Goal: Task Accomplishment & Management: Use online tool/utility

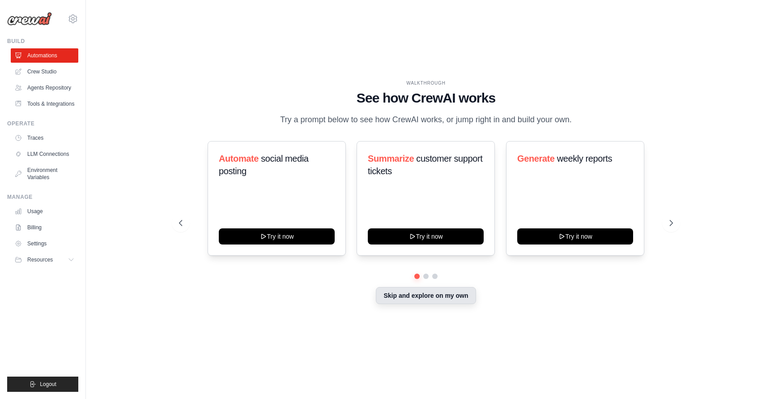
click at [424, 295] on button "Skip and explore on my own" at bounding box center [426, 295] width 100 height 17
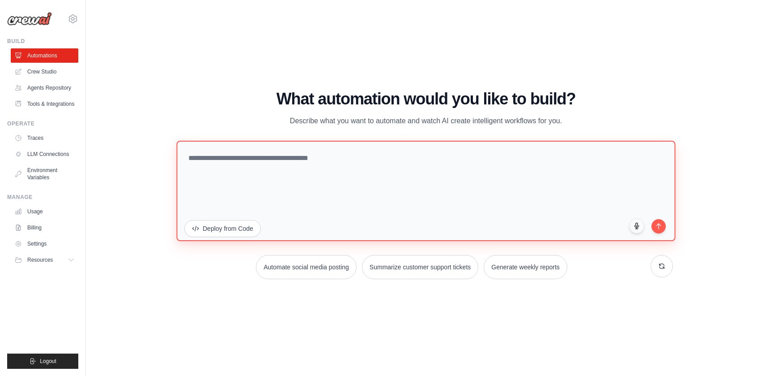
click at [247, 162] on textarea at bounding box center [425, 190] width 499 height 100
type textarea "**********"
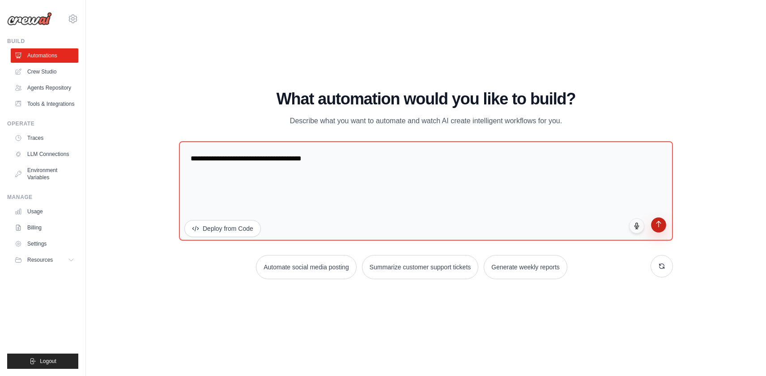
click at [657, 230] on button "submit" at bounding box center [658, 224] width 15 height 15
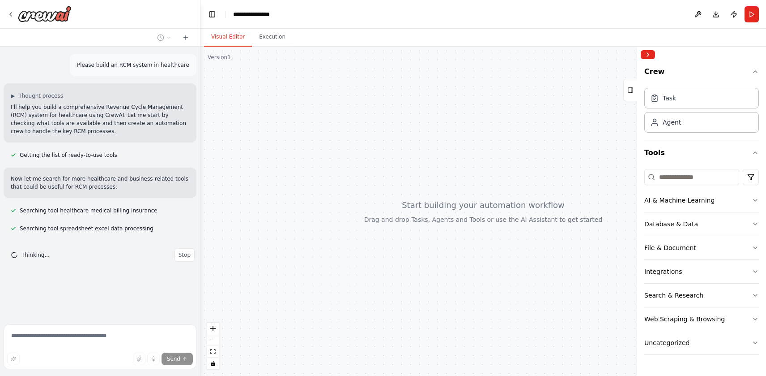
click at [757, 223] on icon "button" at bounding box center [755, 223] width 7 height 7
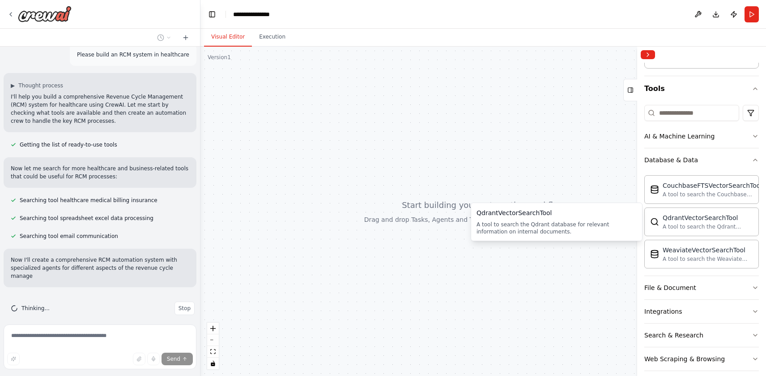
scroll to position [18, 0]
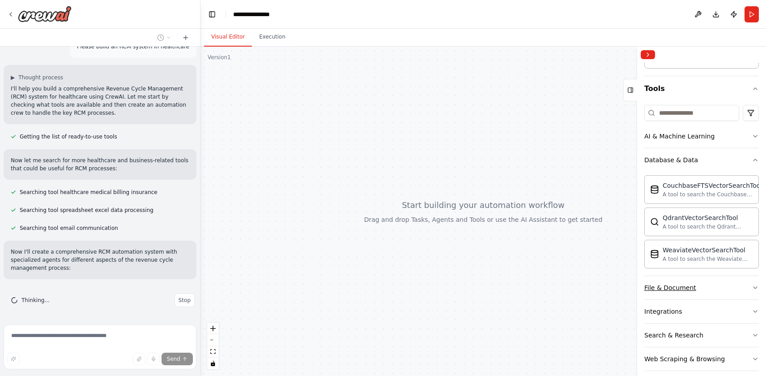
click at [756, 288] on icon "button" at bounding box center [755, 287] width 7 height 7
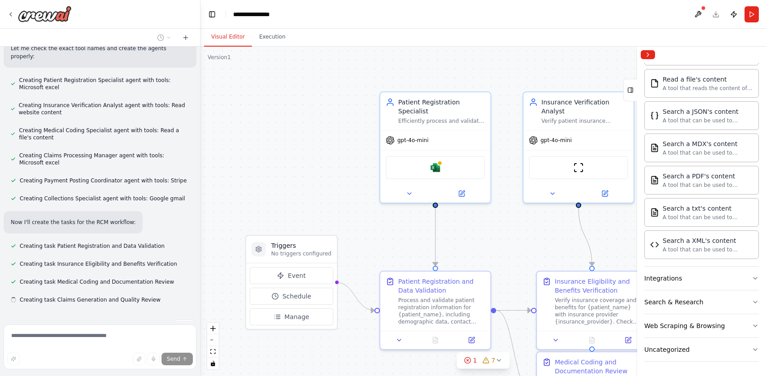
scroll to position [285, 0]
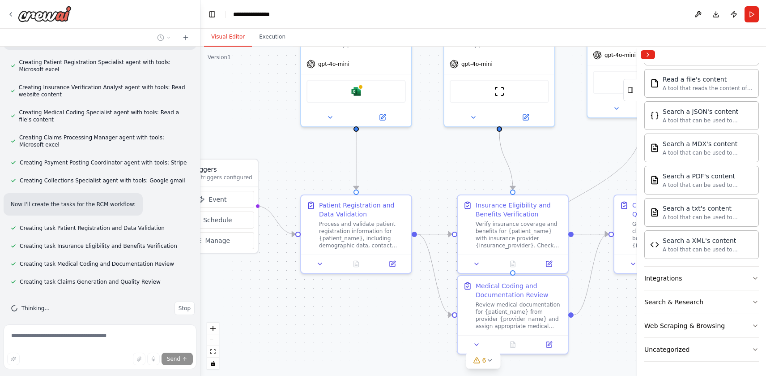
drag, startPoint x: 334, startPoint y: 192, endPoint x: 255, endPoint y: 115, distance: 109.8
click at [255, 115] on div ".deletable-edge-delete-btn { width: 20px; height: 20px; border: 0px solid #ffff…" at bounding box center [484, 211] width 566 height 329
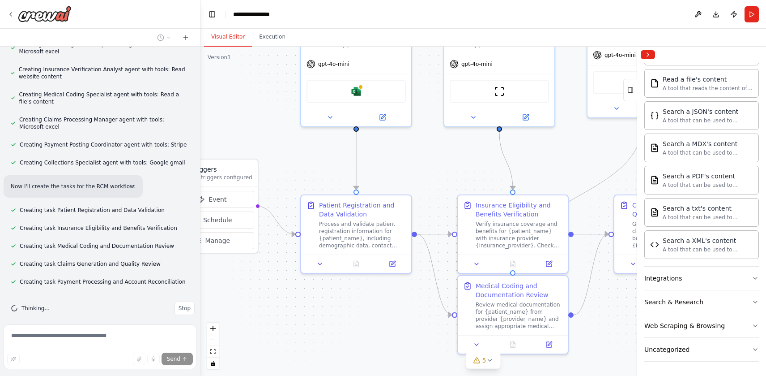
scroll to position [321, 0]
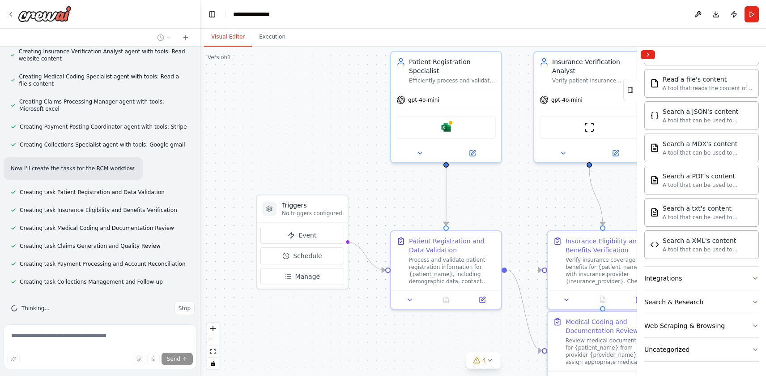
drag, startPoint x: 245, startPoint y: 100, endPoint x: 335, endPoint y: 137, distance: 97.4
click at [335, 137] on div ".deletable-edge-delete-btn { width: 20px; height: 20px; border: 0px solid #ffff…" at bounding box center [484, 211] width 566 height 329
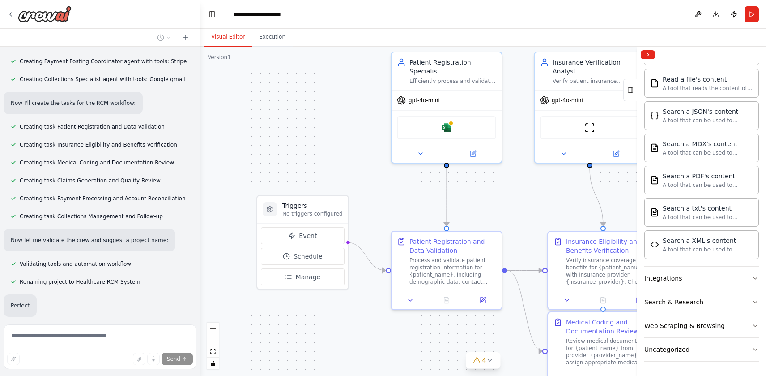
scroll to position [408, 0]
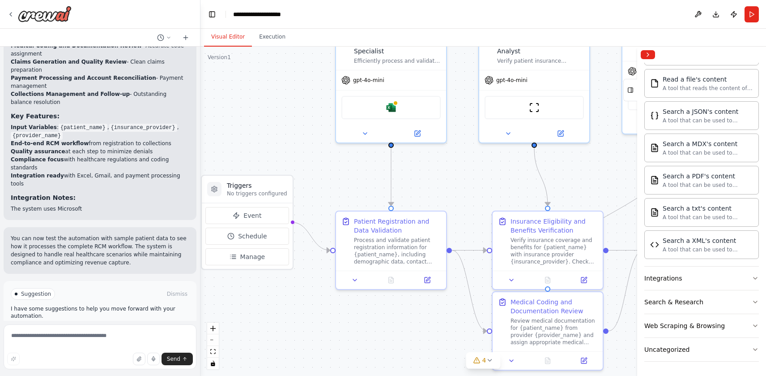
drag, startPoint x: 388, startPoint y: 186, endPoint x: 333, endPoint y: 165, distance: 59.4
click at [333, 165] on div ".deletable-edge-delete-btn { width: 20px; height: 20px; border: 0px solid #ffff…" at bounding box center [484, 211] width 566 height 329
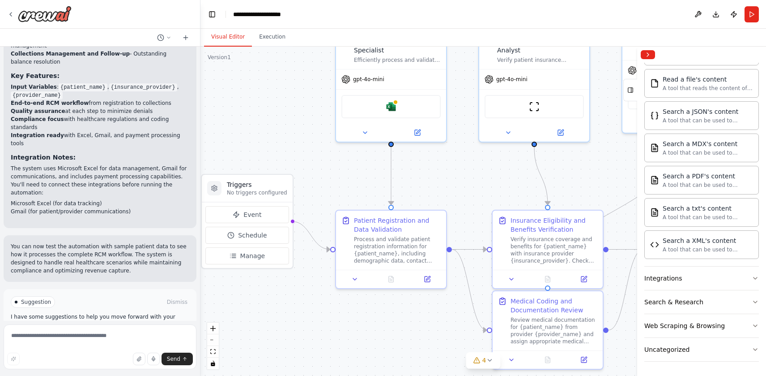
scroll to position [900, 0]
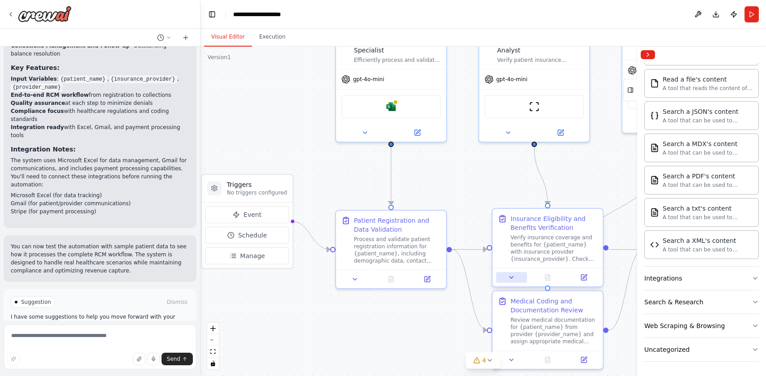
click at [512, 281] on button at bounding box center [511, 277] width 31 height 11
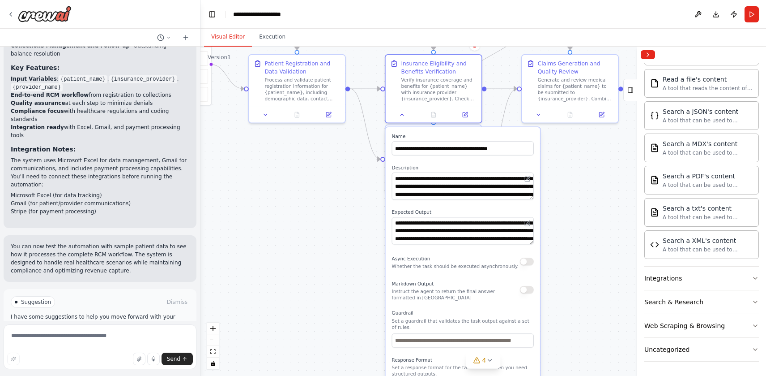
drag, startPoint x: 461, startPoint y: 337, endPoint x: 343, endPoint y: 162, distance: 211.3
click at [343, 162] on div ".deletable-edge-delete-btn { width: 20px; height: 20px; border: 0px solid #ffff…" at bounding box center [484, 211] width 566 height 329
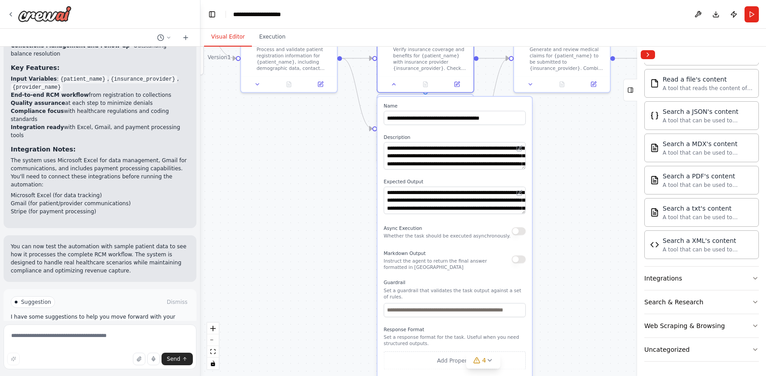
drag, startPoint x: 335, startPoint y: 244, endPoint x: 324, endPoint y: 187, distance: 58.9
click at [324, 187] on div ".deletable-edge-delete-btn { width: 20px; height: 20px; border: 0px solid #ffff…" at bounding box center [484, 211] width 566 height 329
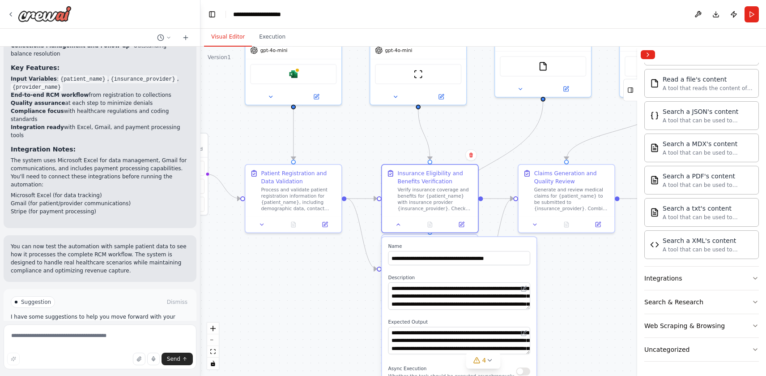
drag, startPoint x: 324, startPoint y: 240, endPoint x: 334, endPoint y: 408, distance: 168.1
click at [334, 375] on html "Please build an RCM system in healthcare ▶ Thought process I'll help you build …" at bounding box center [383, 188] width 766 height 376
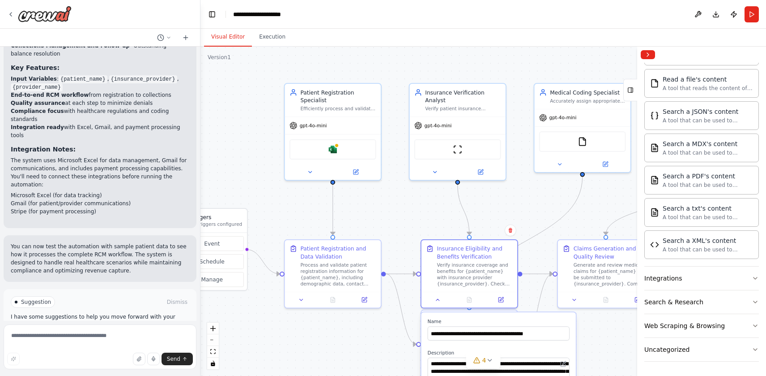
drag, startPoint x: 295, startPoint y: 270, endPoint x: 334, endPoint y: 346, distance: 85.3
click at [334, 346] on div ".deletable-edge-delete-btn { width: 20px; height: 20px; border: 0px solid #ffff…" at bounding box center [484, 211] width 566 height 329
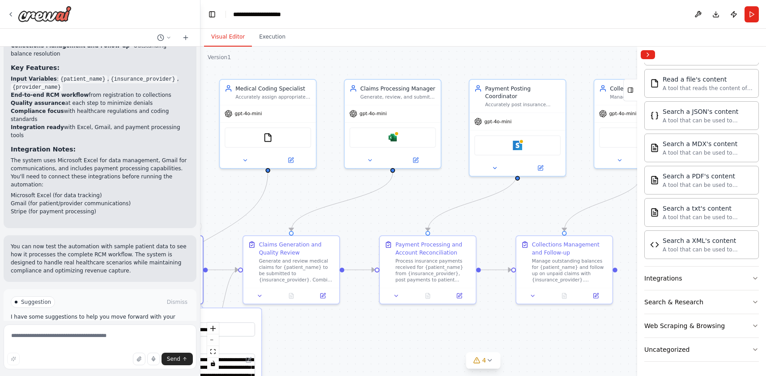
drag, startPoint x: 545, startPoint y: 198, endPoint x: 230, endPoint y: 195, distance: 315.1
click at [230, 195] on div ".deletable-edge-delete-btn { width: 20px; height: 20px; border: 0px solid #ffff…" at bounding box center [484, 211] width 566 height 329
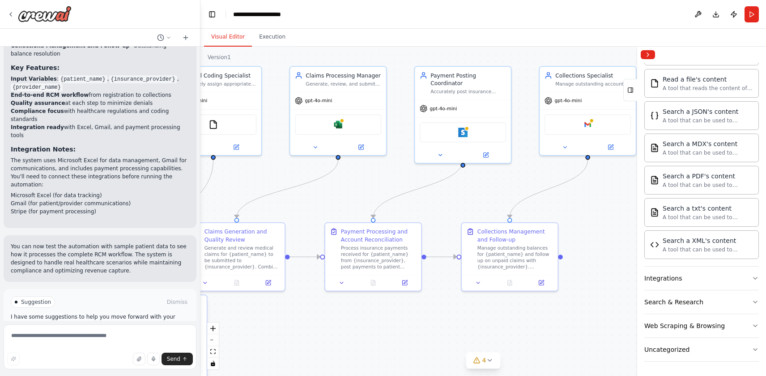
drag, startPoint x: 526, startPoint y: 200, endPoint x: 472, endPoint y: 187, distance: 55.8
click at [472, 187] on div ".deletable-edge-delete-btn { width: 20px; height: 20px; border: 0px solid #ffff…" at bounding box center [484, 211] width 566 height 329
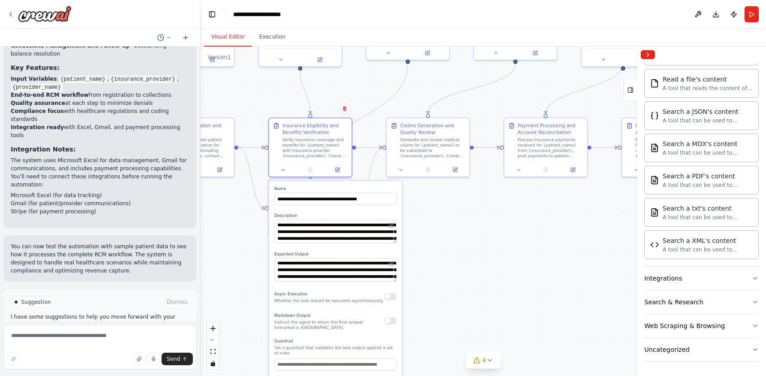
drag, startPoint x: 356, startPoint y: 305, endPoint x: 519, endPoint y: 201, distance: 193.7
click at [519, 201] on div ".deletable-edge-delete-btn { width: 20px; height: 20px; border: 0px solid #ffff…" at bounding box center [484, 211] width 566 height 329
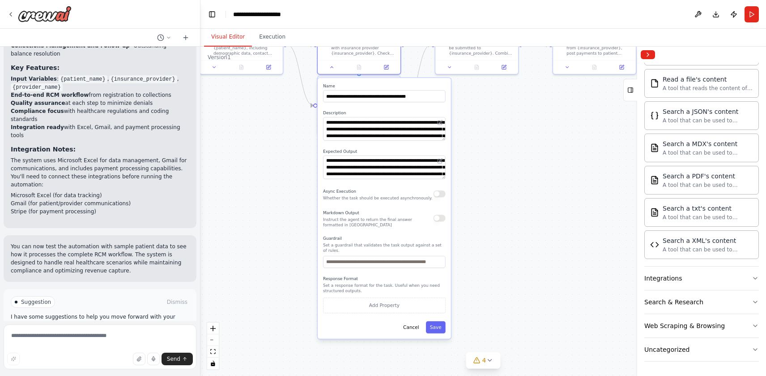
drag, startPoint x: 519, startPoint y: 201, endPoint x: 568, endPoint y: 98, distance: 113.1
click at [568, 98] on div ".deletable-edge-delete-btn { width: 20px; height: 20px; border: 0px solid #ffff…" at bounding box center [484, 211] width 566 height 329
click at [408, 324] on button "Cancel" at bounding box center [411, 327] width 24 height 12
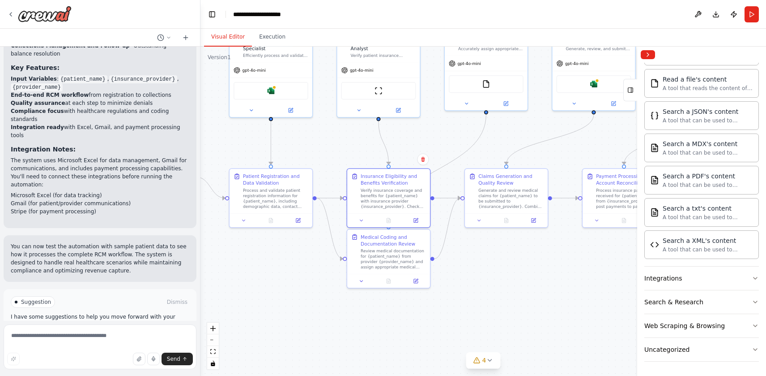
drag, startPoint x: 362, startPoint y: 198, endPoint x: 391, endPoint y: 350, distance: 155.5
click at [391, 350] on div ".deletable-edge-delete-btn { width: 20px; height: 20px; border: 0px solid #ffff…" at bounding box center [484, 211] width 566 height 329
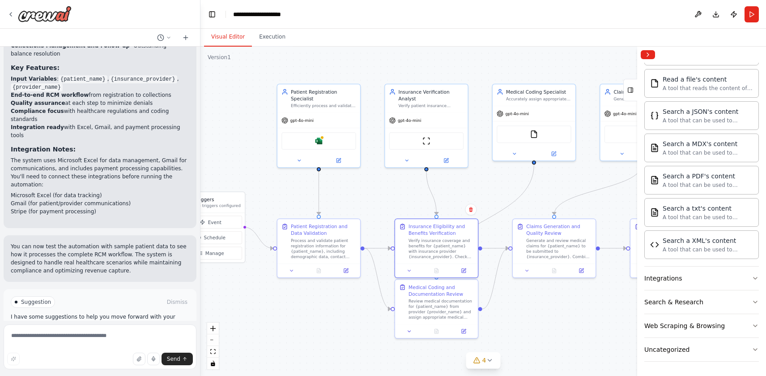
drag, startPoint x: 300, startPoint y: 293, endPoint x: 348, endPoint y: 343, distance: 69.3
click at [348, 343] on div ".deletable-edge-delete-btn { width: 20px; height: 20px; border: 0px solid #ffff…" at bounding box center [484, 211] width 566 height 329
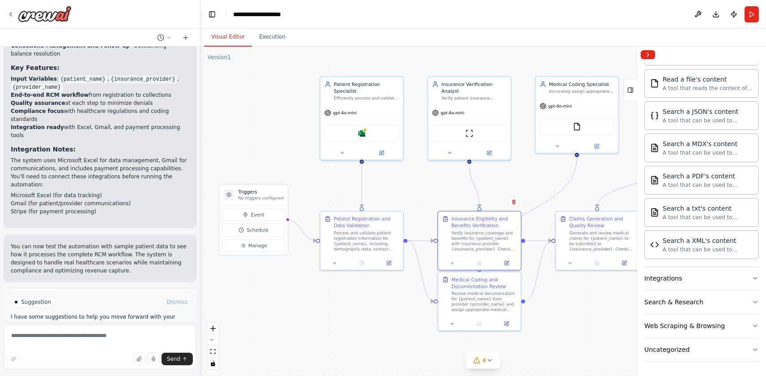
drag, startPoint x: 291, startPoint y: 324, endPoint x: 334, endPoint y: 316, distance: 44.2
click at [334, 316] on div ".deletable-edge-delete-btn { width: 20px; height: 20px; border: 0px solid #ffff…" at bounding box center [484, 211] width 566 height 329
click at [752, 14] on button "Run" at bounding box center [752, 14] width 14 height 16
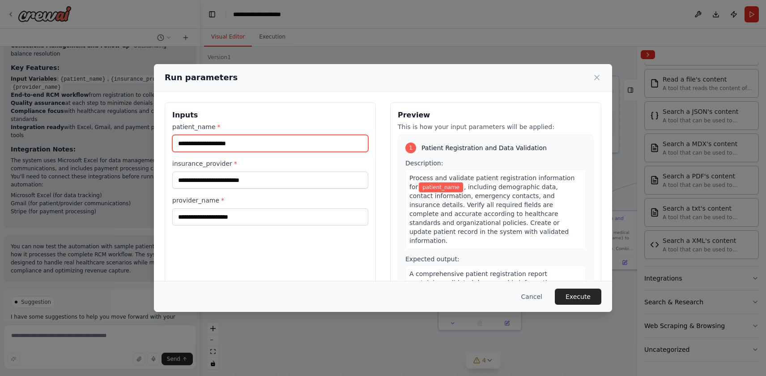
click at [283, 143] on input "patient_name *" at bounding box center [270, 143] width 196 height 17
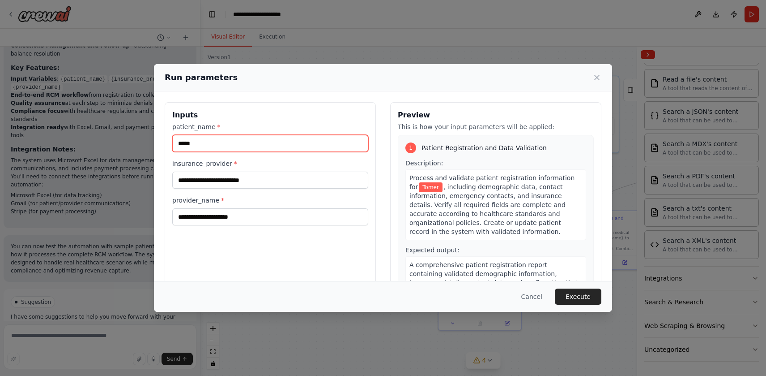
type input "*****"
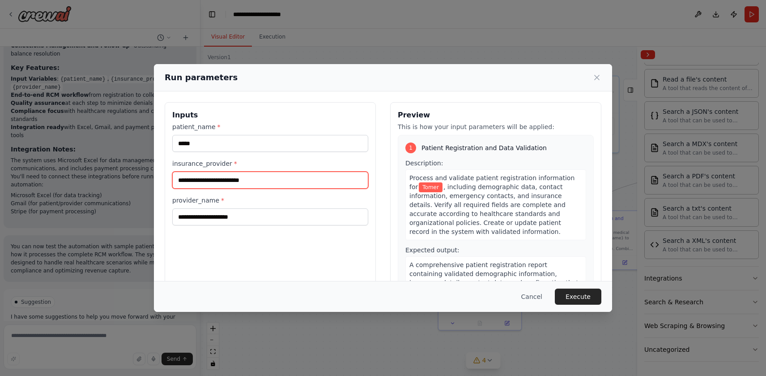
click at [260, 181] on input "insurance_provider *" at bounding box center [270, 179] width 196 height 17
type input "****"
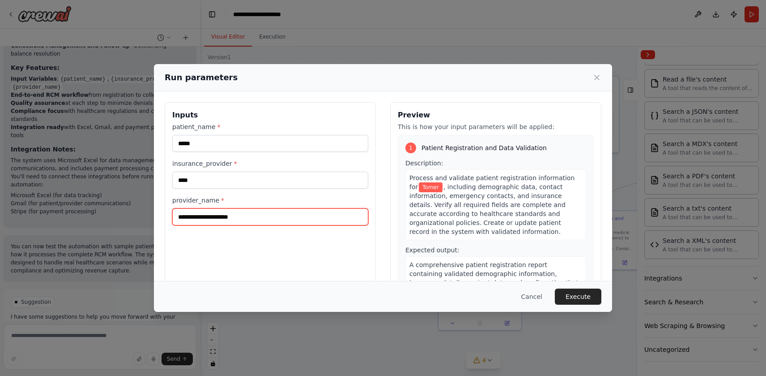
click at [265, 214] on input "provider_name *" at bounding box center [270, 216] width 196 height 17
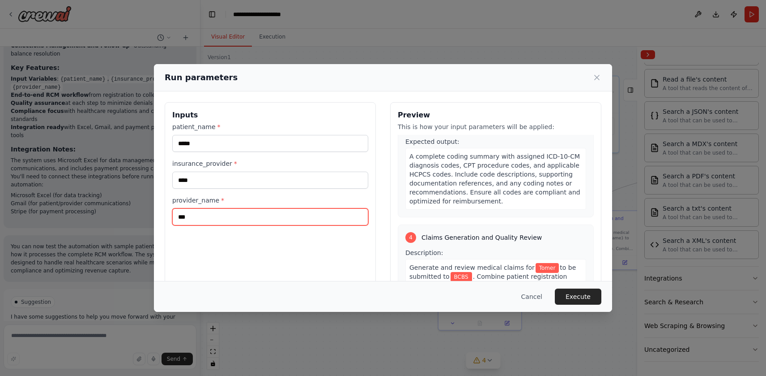
scroll to position [513, 0]
type input "***"
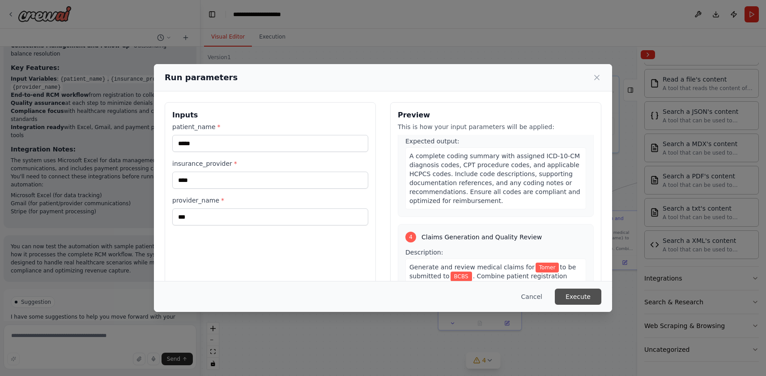
click at [583, 294] on button "Execute" at bounding box center [578, 296] width 47 height 16
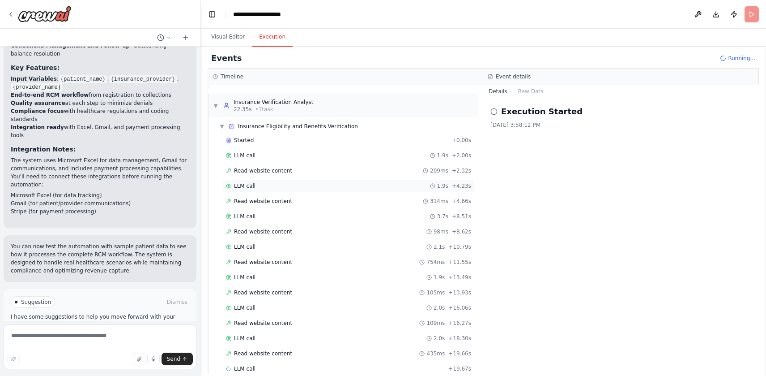
scroll to position [104, 0]
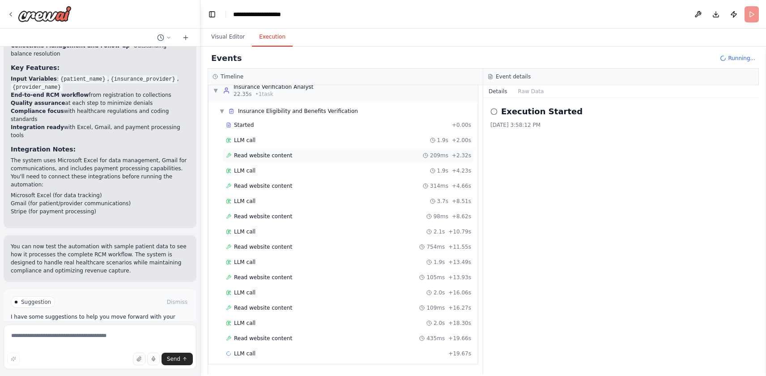
click at [328, 153] on div "Read website content 209ms + 2.32s" at bounding box center [348, 155] width 245 height 7
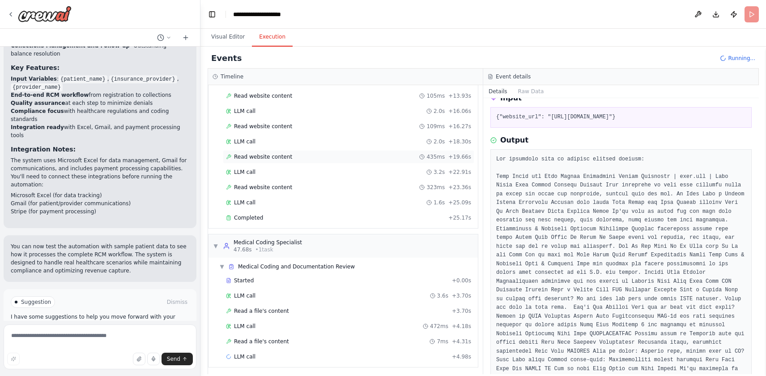
scroll to position [289, 0]
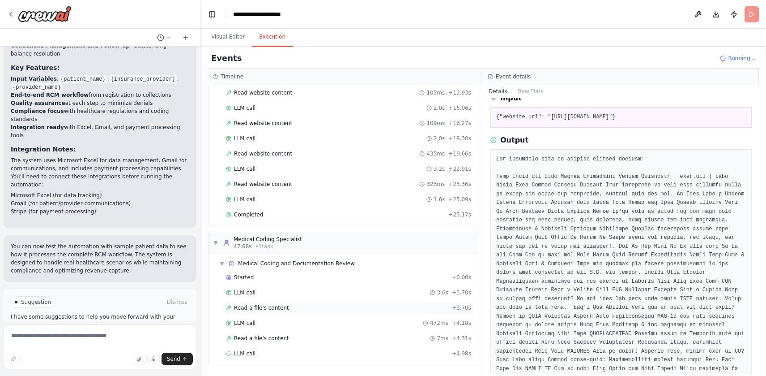
click at [279, 306] on span "Read a file's content" at bounding box center [261, 307] width 55 height 7
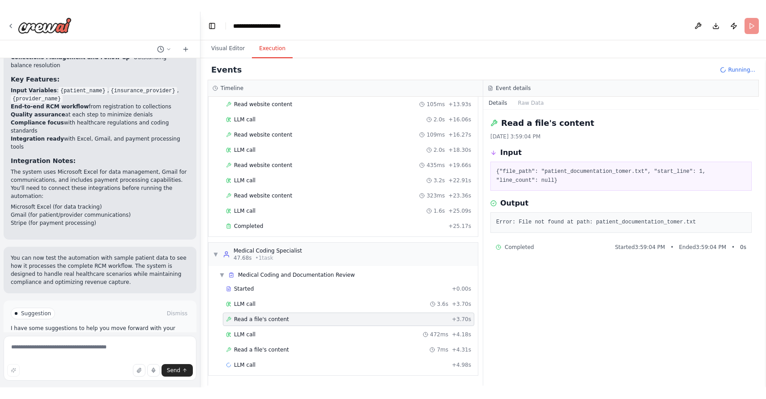
scroll to position [0, 0]
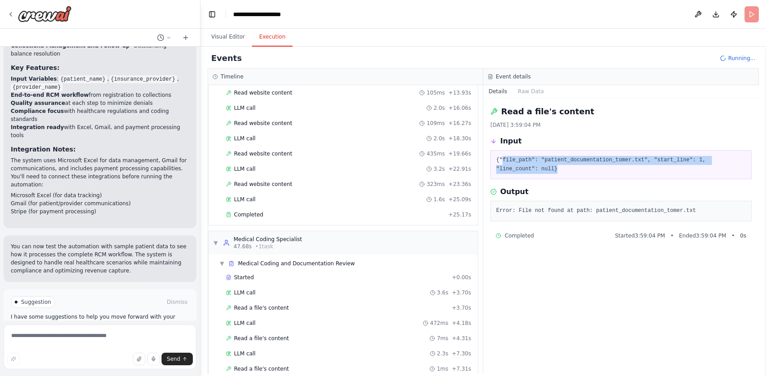
drag, startPoint x: 501, startPoint y: 157, endPoint x: 599, endPoint y: 173, distance: 99.3
click at [599, 173] on pre "{"file_path": "patient_documentation_tomer.txt", "start_line": 1, "line_count":…" at bounding box center [621, 164] width 250 height 17
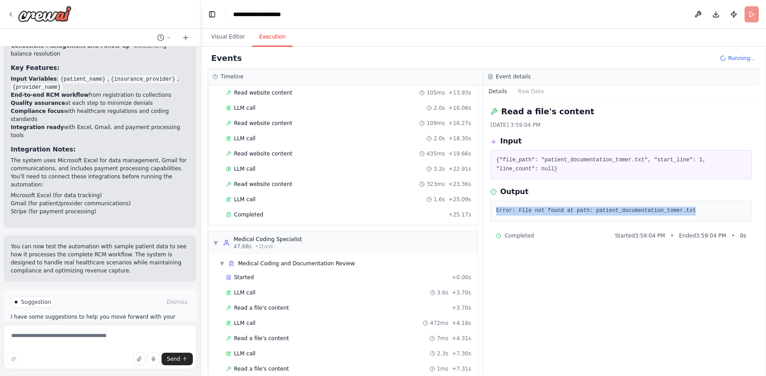
drag, startPoint x: 715, startPoint y: 214, endPoint x: 577, endPoint y: 206, distance: 138.1
click at [577, 206] on div "Error: File not found at path: patient_documentation_tomer.txt" at bounding box center [621, 211] width 261 height 21
click at [570, 211] on pre "Error: File not found at path: patient_documentation_tomer.txt" at bounding box center [621, 210] width 250 height 9
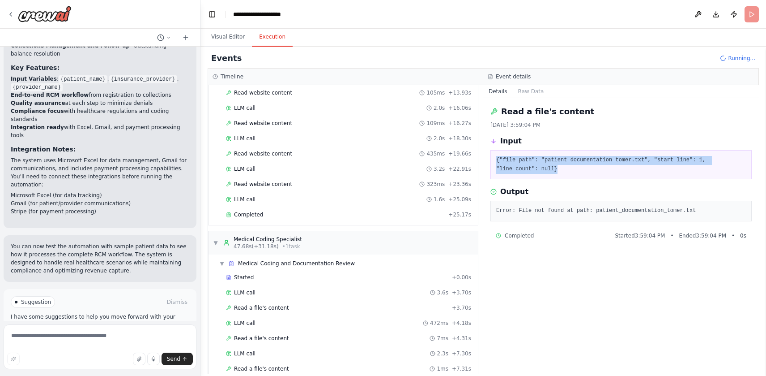
drag, startPoint x: 569, startPoint y: 167, endPoint x: 499, endPoint y: 153, distance: 71.4
click at [499, 153] on div "{"file_path": "patient_documentation_tomer.txt", "start_line": 1, "line_count":…" at bounding box center [621, 164] width 261 height 29
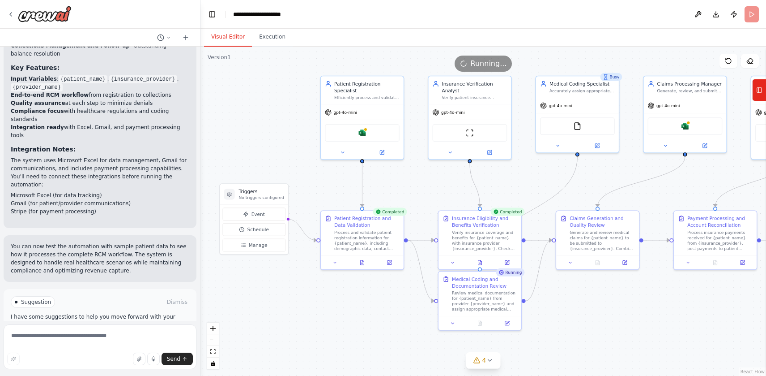
click at [231, 38] on button "Visual Editor" at bounding box center [228, 37] width 48 height 19
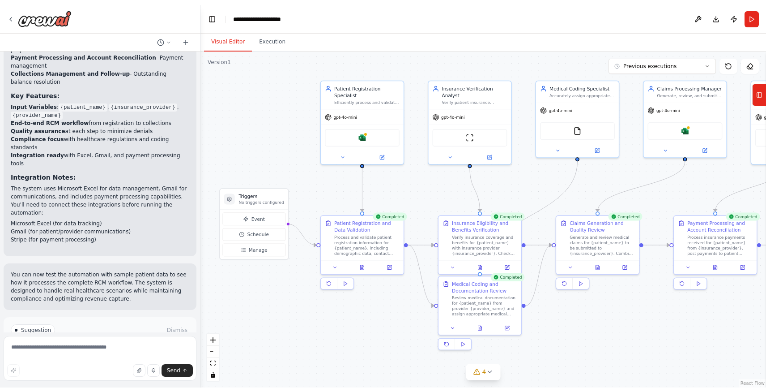
scroll to position [362, 0]
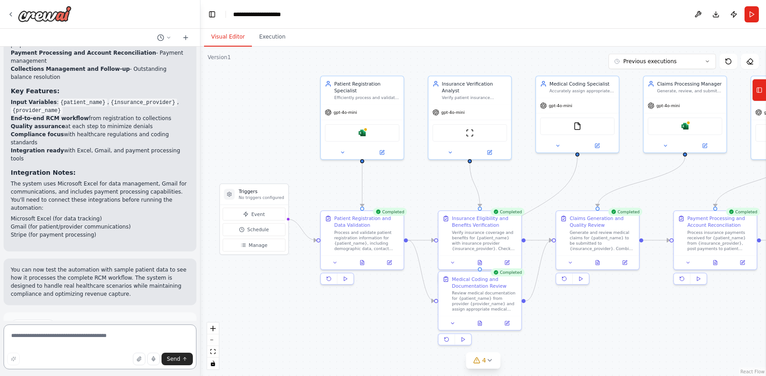
click at [46, 337] on textarea at bounding box center [100, 346] width 193 height 45
click at [452, 260] on icon at bounding box center [453, 260] width 3 height 1
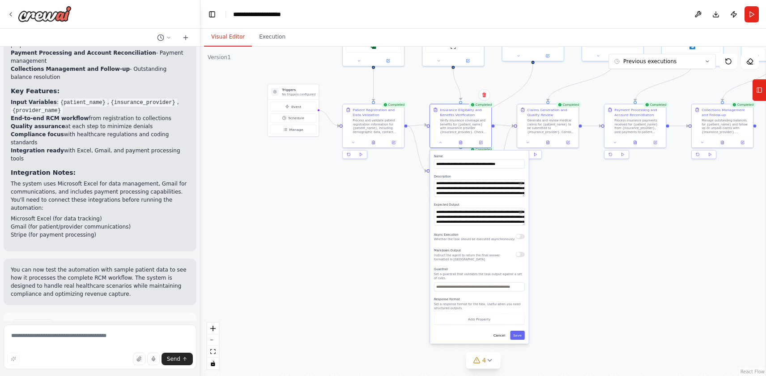
drag, startPoint x: 585, startPoint y: 326, endPoint x: 571, endPoint y: 204, distance: 122.5
click at [571, 204] on div ".deletable-edge-delete-btn { width: 20px; height: 20px; border: 0px solid #ffff…" at bounding box center [484, 211] width 566 height 329
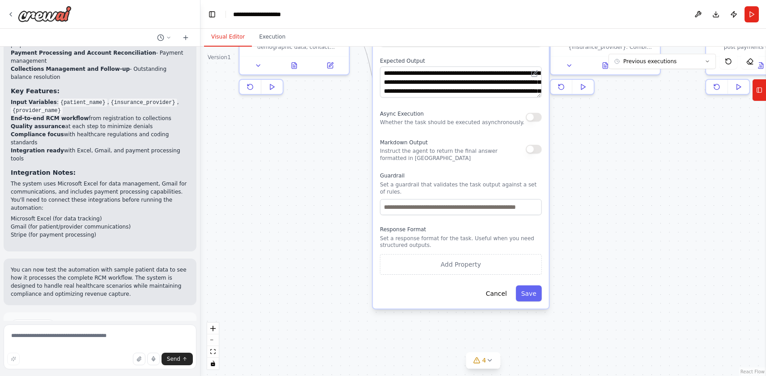
drag, startPoint x: 463, startPoint y: 311, endPoint x: 440, endPoint y: 190, distance: 122.6
click at [440, 190] on div "Guardrail Set a guardrail that validates the task output against a set of rules." at bounding box center [461, 193] width 162 height 43
click at [463, 264] on button "Add Property" at bounding box center [461, 264] width 162 height 21
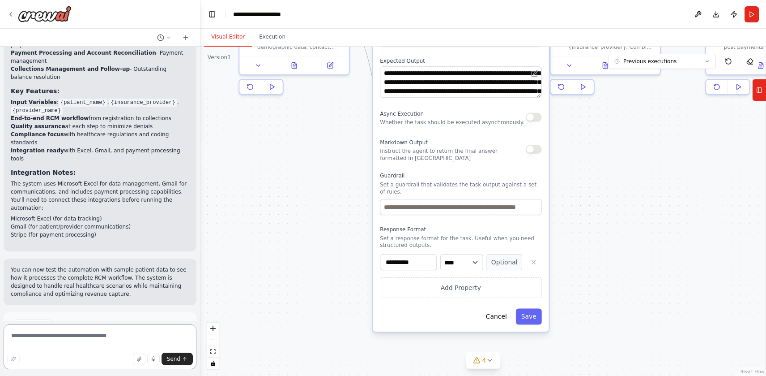
click at [30, 336] on textarea at bounding box center [100, 346] width 193 height 45
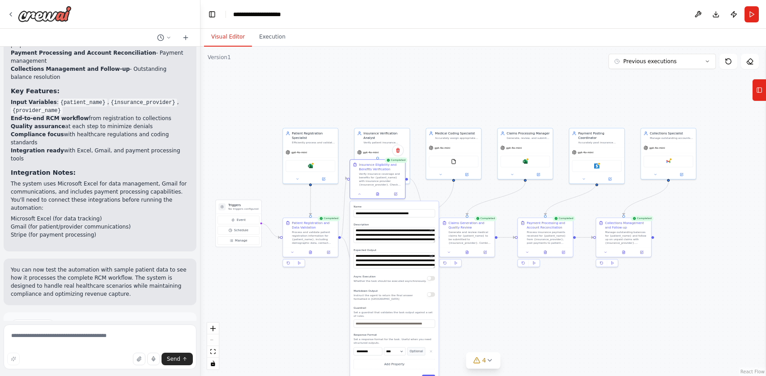
drag, startPoint x: 332, startPoint y: 260, endPoint x: 321, endPoint y: 348, distance: 88.8
click at [321, 348] on div ".deletable-edge-delete-btn { width: 20px; height: 20px; border: 0px solid #ffff…" at bounding box center [484, 211] width 566 height 329
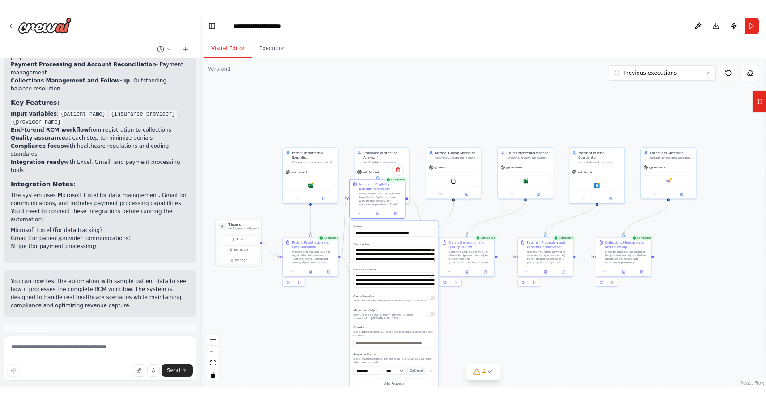
scroll to position [339, 0]
